Goal: Information Seeking & Learning: Learn about a topic

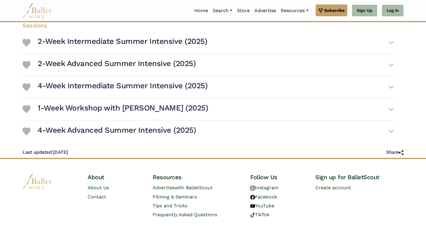
scroll to position [134, 0]
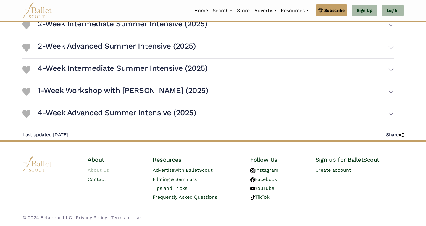
click at [103, 169] on link "About Us" at bounding box center [98, 170] width 21 height 6
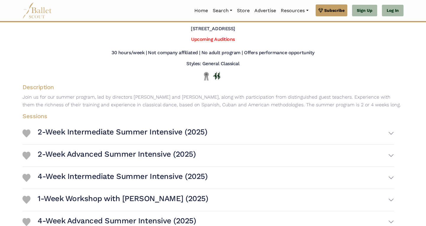
scroll to position [29, 0]
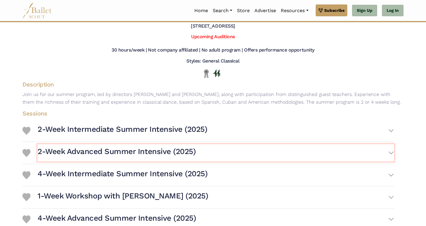
click at [218, 155] on button "2-Week Advanced Summer Intensive (2025)" at bounding box center [216, 152] width 356 height 17
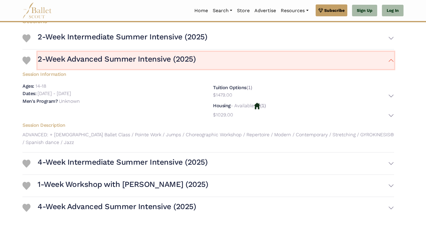
scroll to position [127, 0]
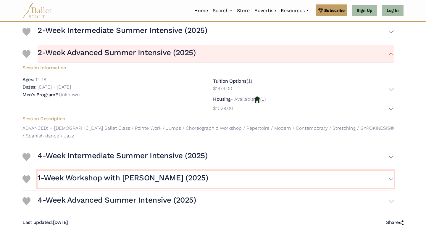
click at [159, 179] on h3 "1-Week Workshop with Angel Corella (2025)" at bounding box center [123, 178] width 170 height 10
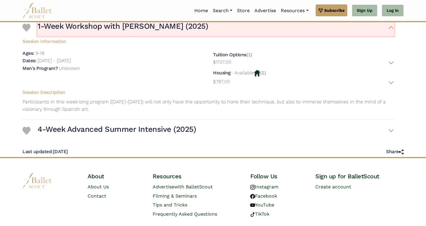
scroll to position [279, 0]
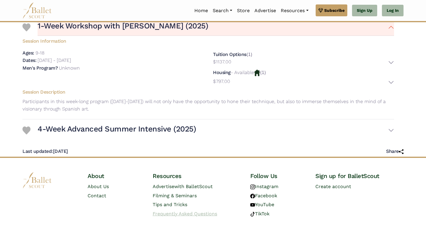
click at [182, 212] on span "Frequently Asked Questions" at bounding box center [185, 214] width 64 height 6
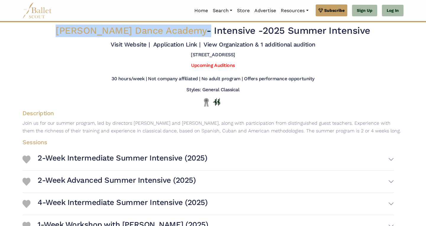
drag, startPoint x: 182, startPoint y: 31, endPoint x: 77, endPoint y: 30, distance: 105.0
click at [77, 30] on h2 "[PERSON_NAME] Dance Academy - Intensive - 2025 Summer Intensive" at bounding box center [213, 31] width 316 height 12
copy h2 "[PERSON_NAME] Dance Academy"
